Goal: Check status: Check status

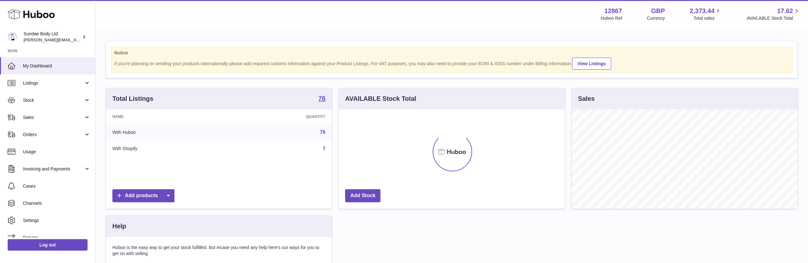
scroll to position [99, 226]
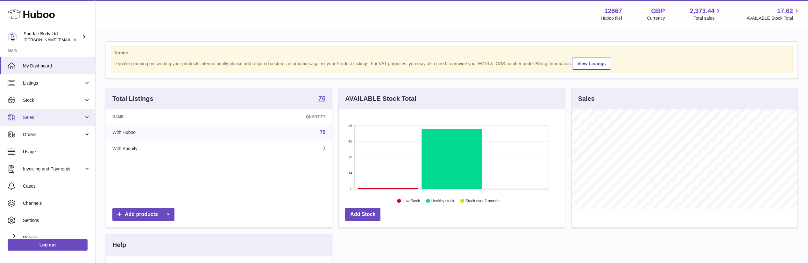
click at [34, 115] on span "Sales" at bounding box center [53, 118] width 61 height 6
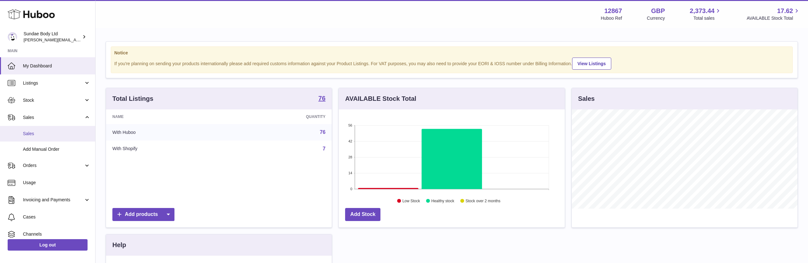
click at [33, 130] on link "Sales" at bounding box center [47, 134] width 95 height 16
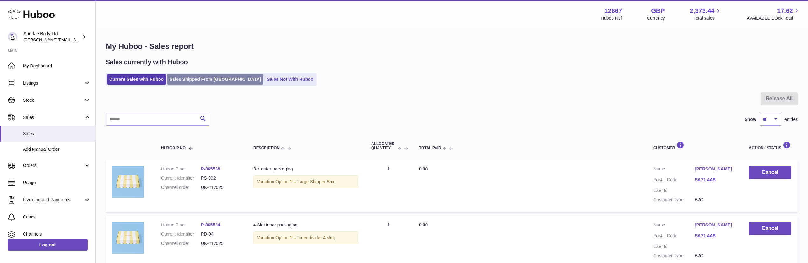
click at [210, 81] on link "Sales Shipped From [GEOGRAPHIC_DATA]" at bounding box center [215, 79] width 96 height 11
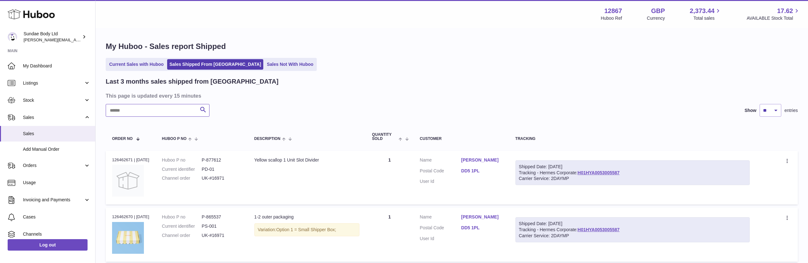
click at [176, 112] on input "text" at bounding box center [158, 110] width 104 height 13
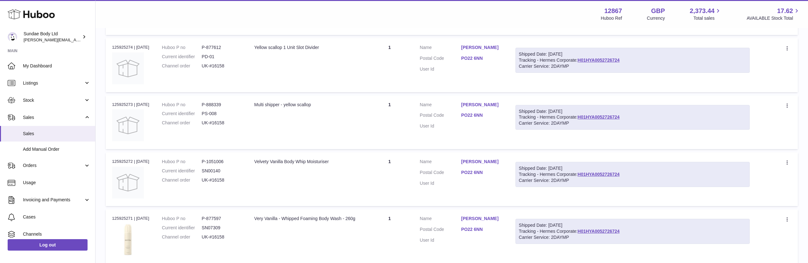
scroll to position [80, 0]
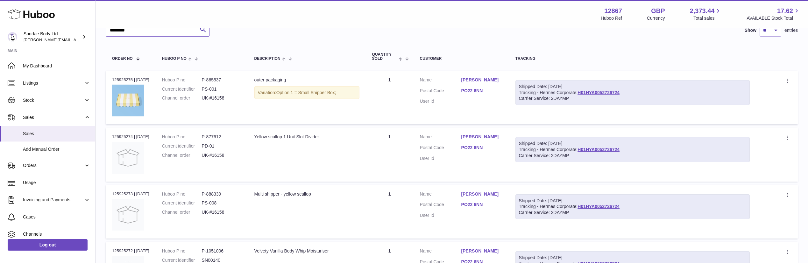
drag, startPoint x: 144, startPoint y: 31, endPoint x: 125, endPoint y: 32, distance: 18.8
click at [125, 32] on input "*********" at bounding box center [158, 30] width 104 height 13
type input "*********"
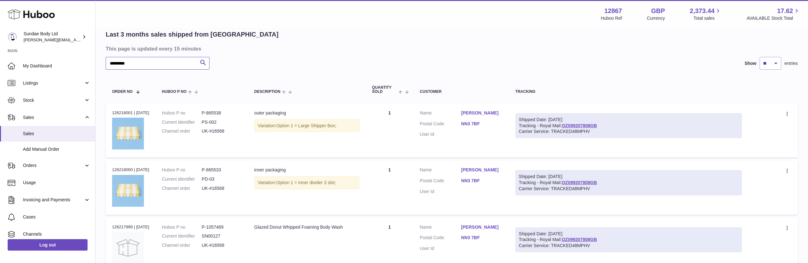
scroll to position [32, 0]
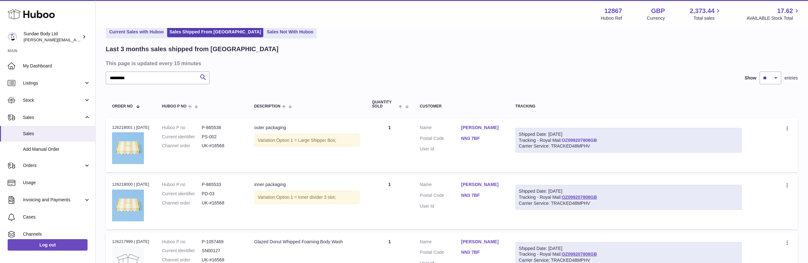
click at [584, 139] on link "OZ099207808GB" at bounding box center [578, 140] width 35 height 5
